Goal: Book appointment/travel/reservation

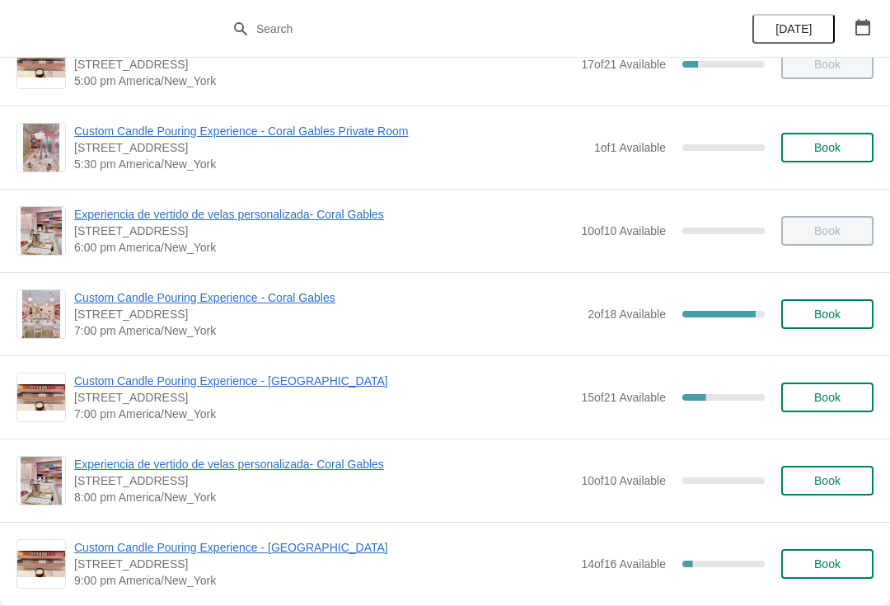
scroll to position [878, 0]
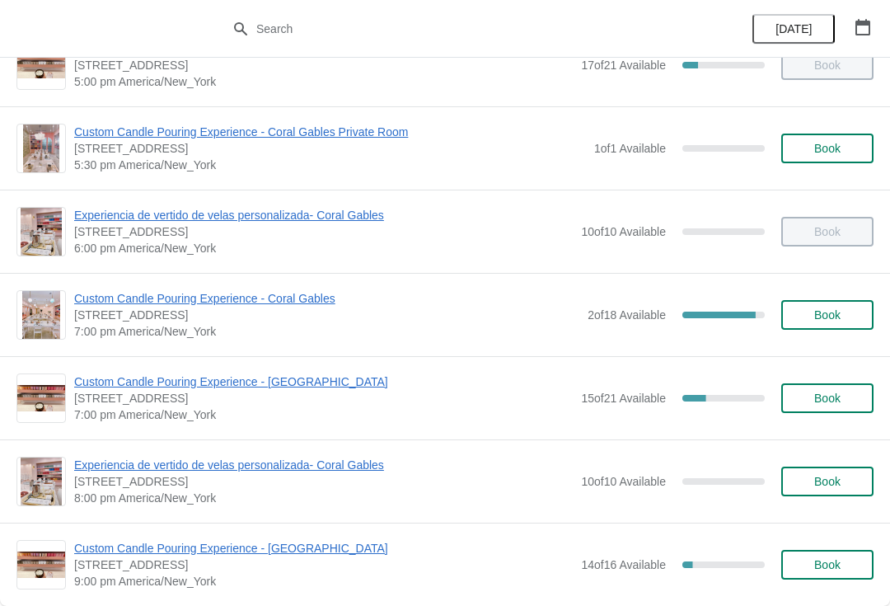
click at [82, 293] on span "Custom Candle Pouring Experience - Coral Gables" at bounding box center [326, 298] width 505 height 16
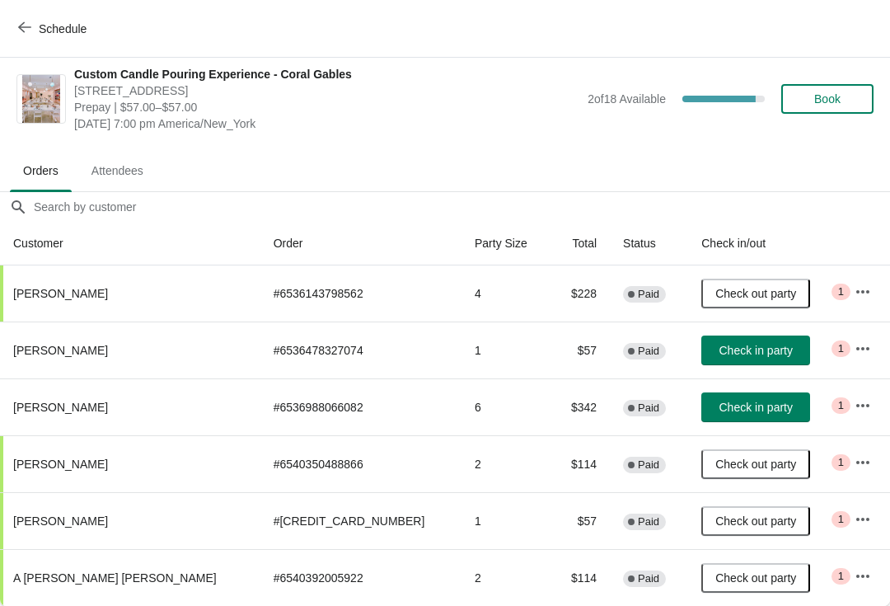
scroll to position [8, 0]
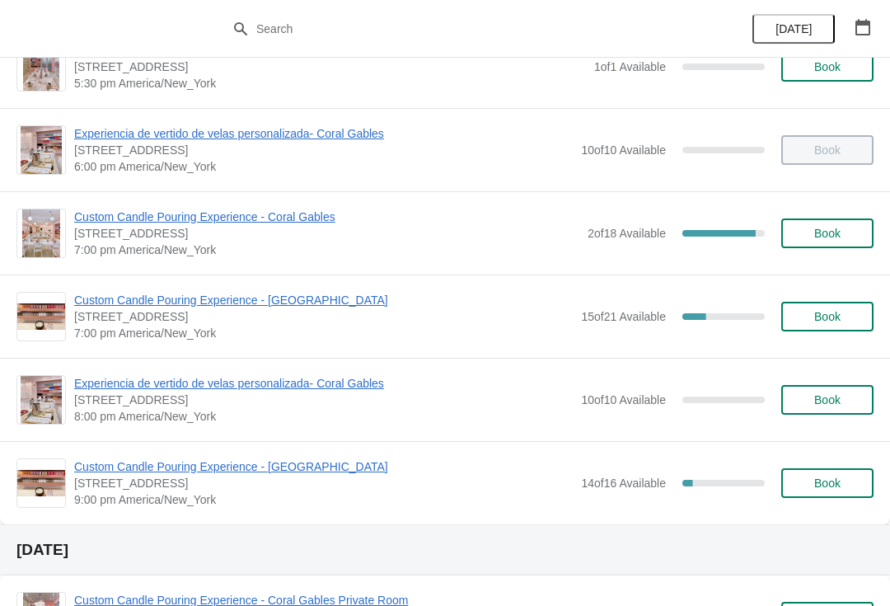
scroll to position [953, 0]
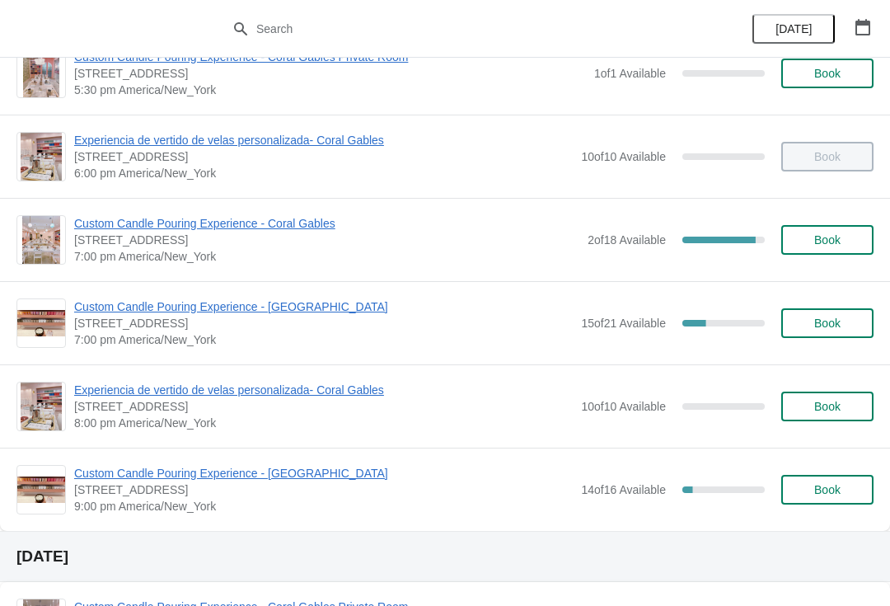
click at [92, 228] on span "Custom Candle Pouring Experience - Coral Gables" at bounding box center [326, 223] width 505 height 16
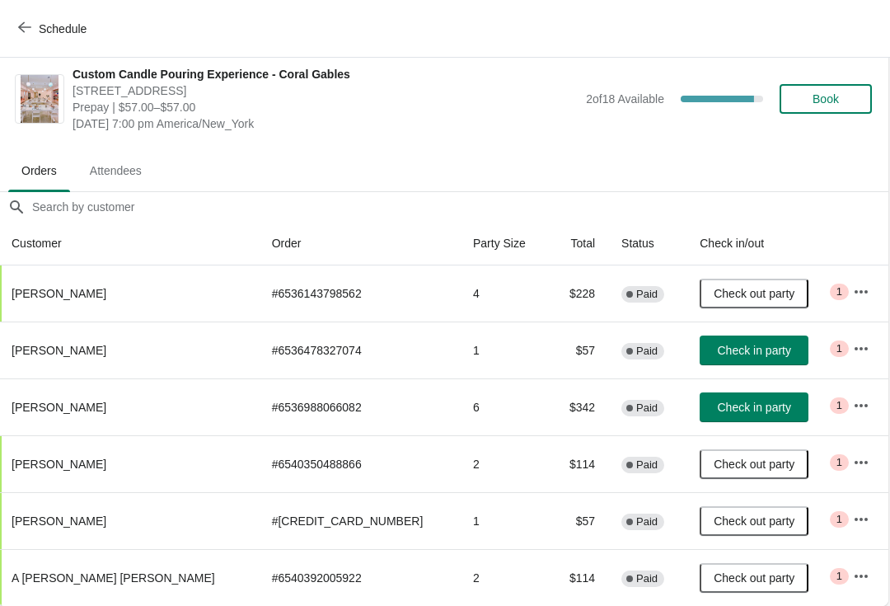
scroll to position [8, 1]
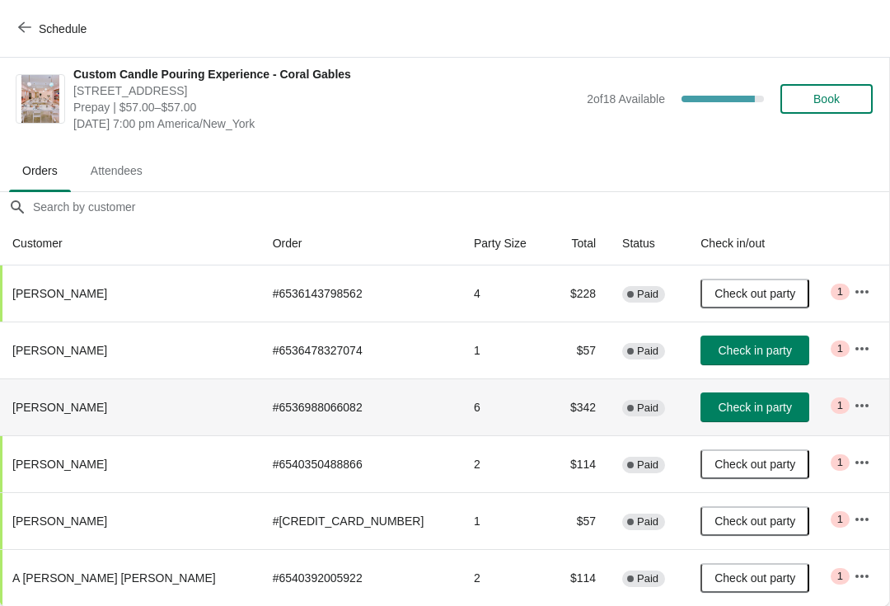
click at [739, 410] on span "Check in party" at bounding box center [755, 407] width 73 height 13
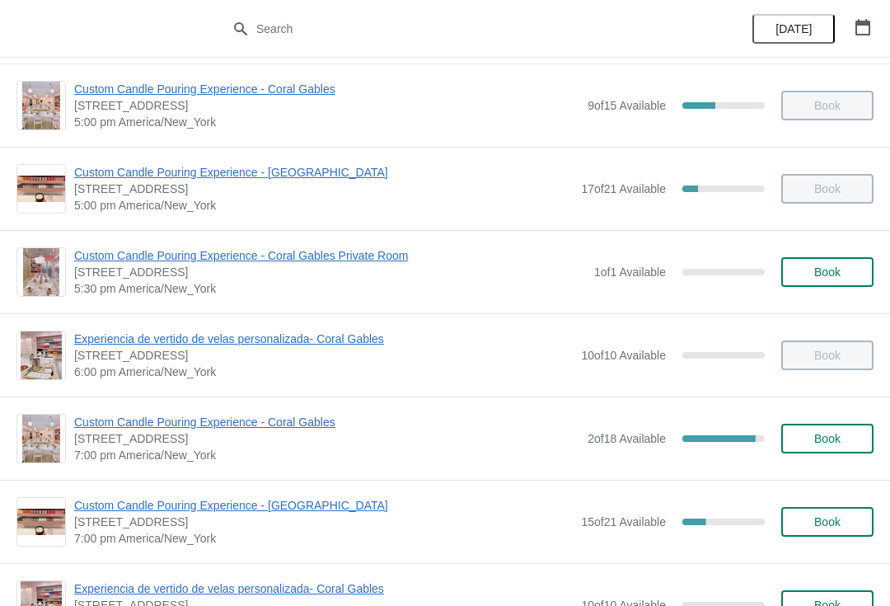
scroll to position [751, 0]
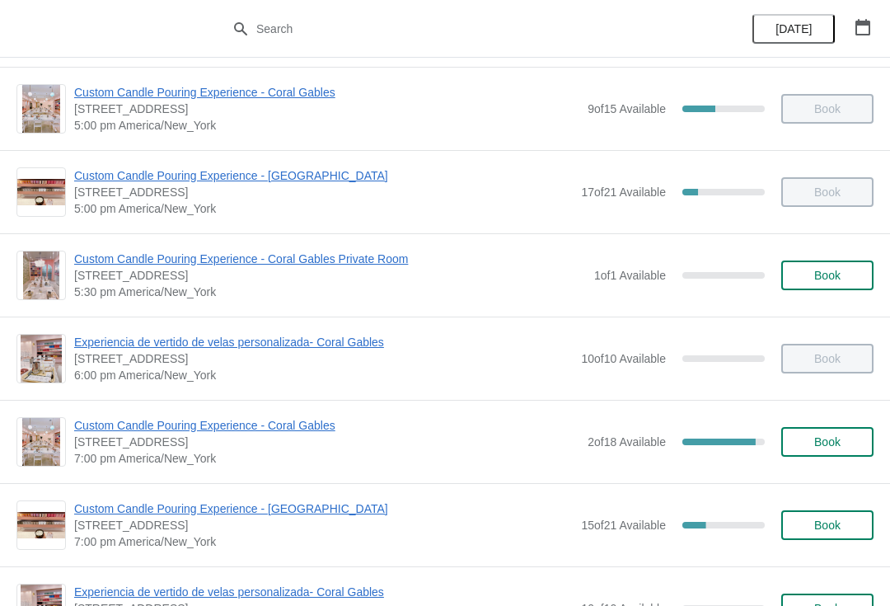
click at [115, 443] on span "[STREET_ADDRESS]" at bounding box center [326, 442] width 505 height 16
click at [139, 424] on span "Custom Candle Pouring Experience - Coral Gables" at bounding box center [326, 425] width 505 height 16
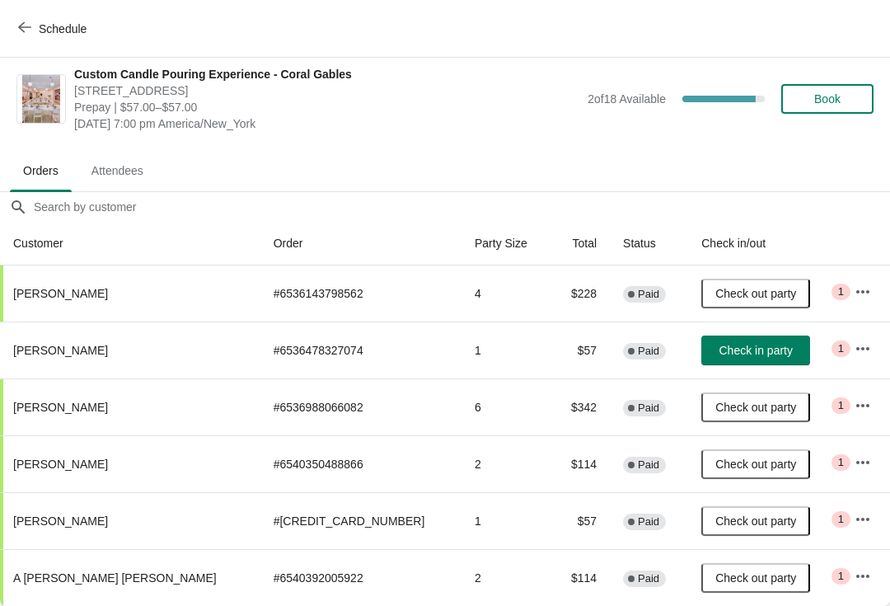
scroll to position [8, 0]
click at [40, 30] on span "Schedule" at bounding box center [63, 28] width 48 height 13
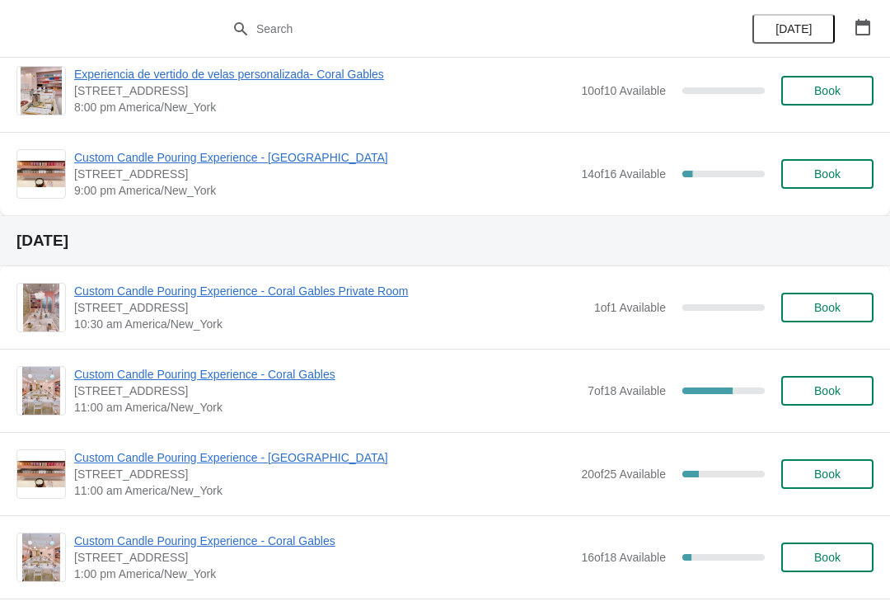
scroll to position [1289, 0]
